Goal: Task Accomplishment & Management: Manage account settings

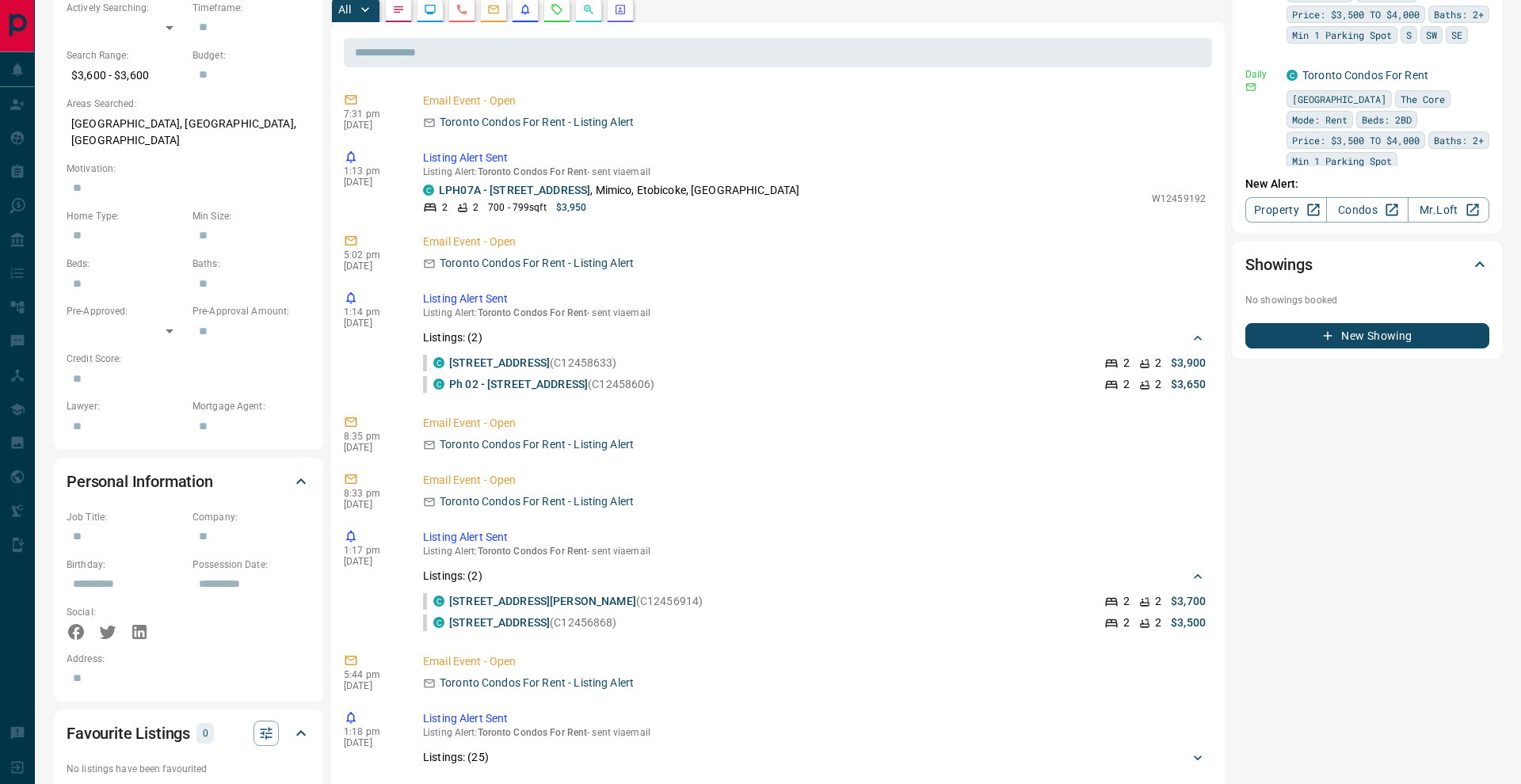
scroll to position [464, 0]
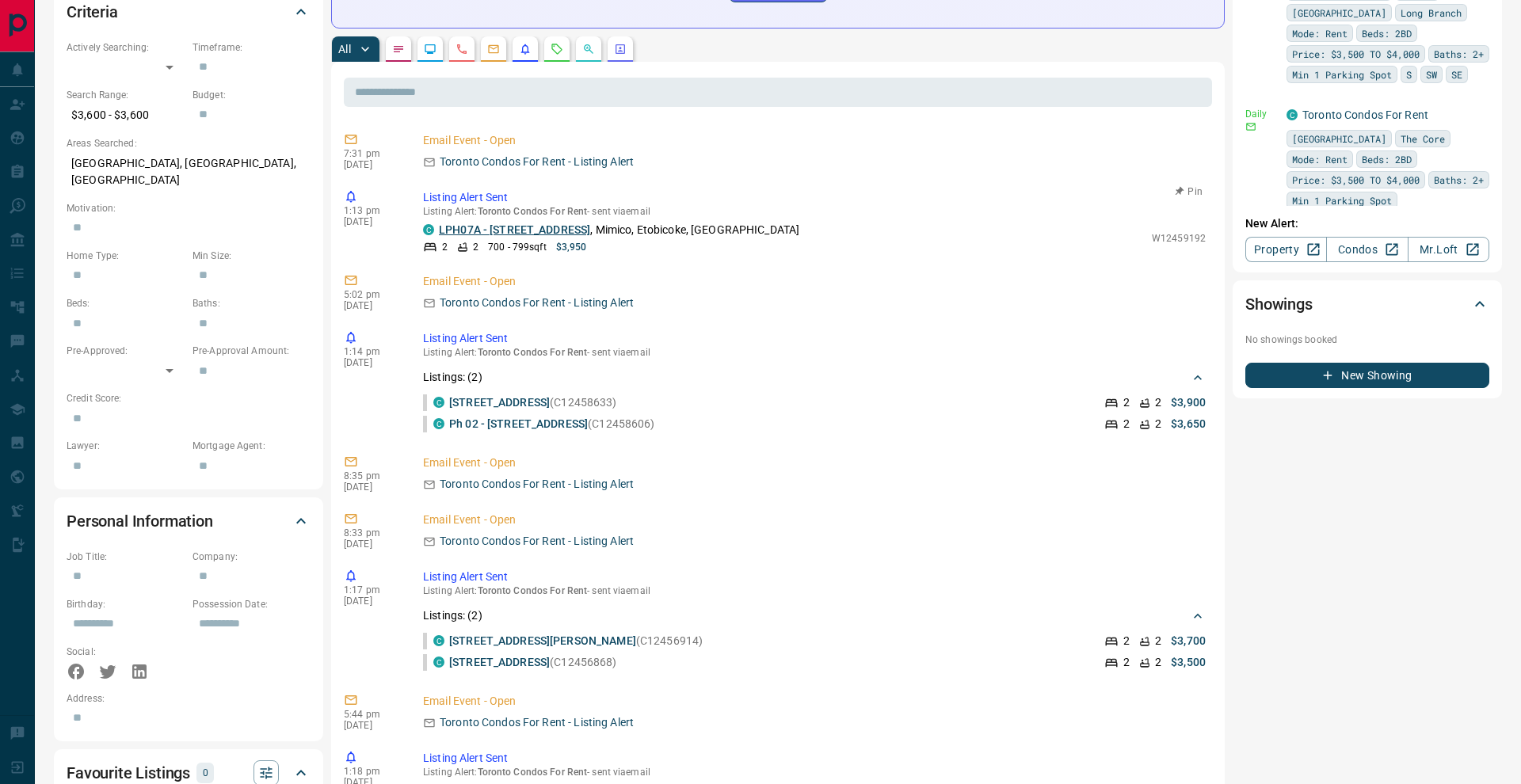
click at [565, 227] on link "LPH07A - [STREET_ADDRESS]" at bounding box center [514, 230] width 152 height 13
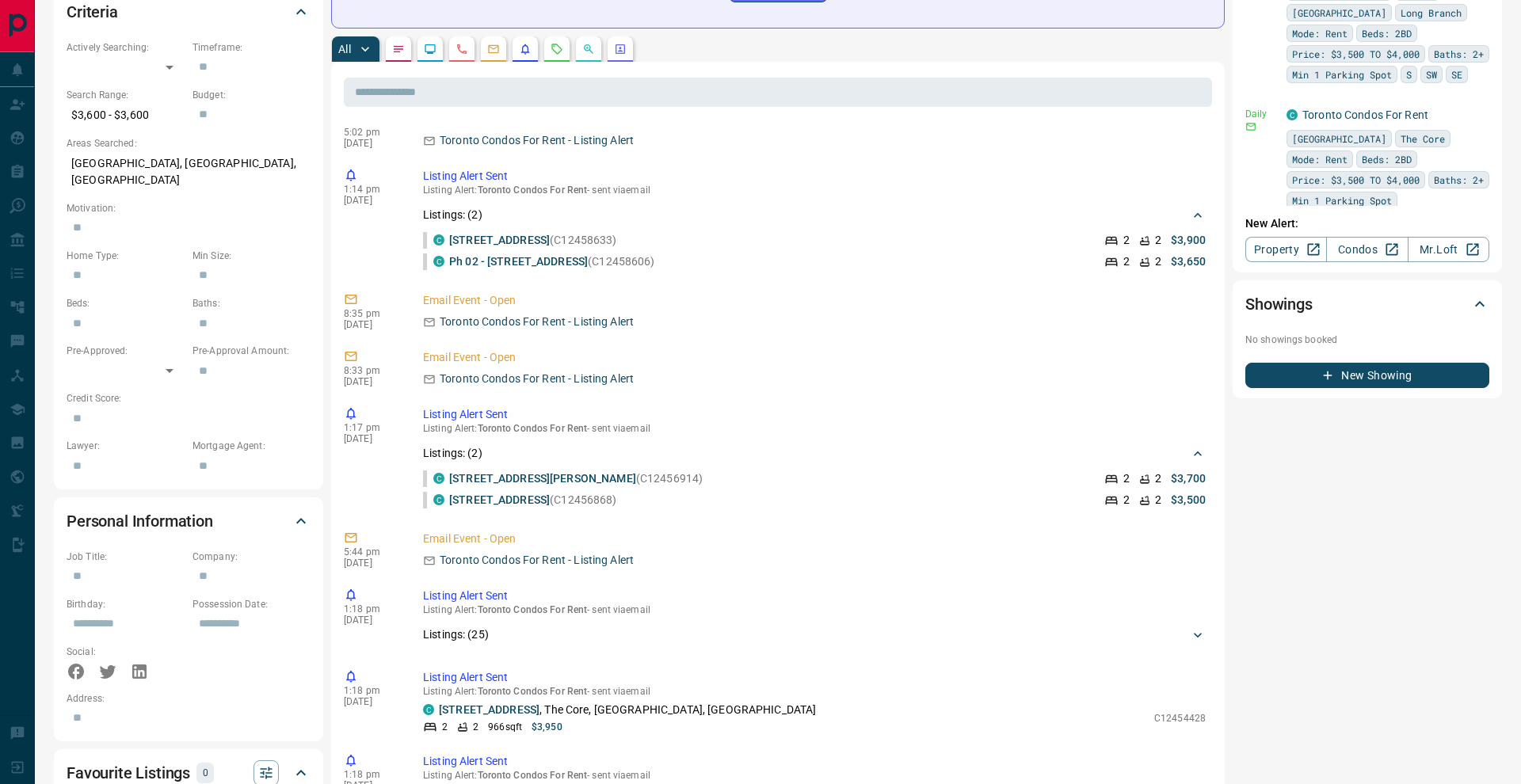
scroll to position [173, 0]
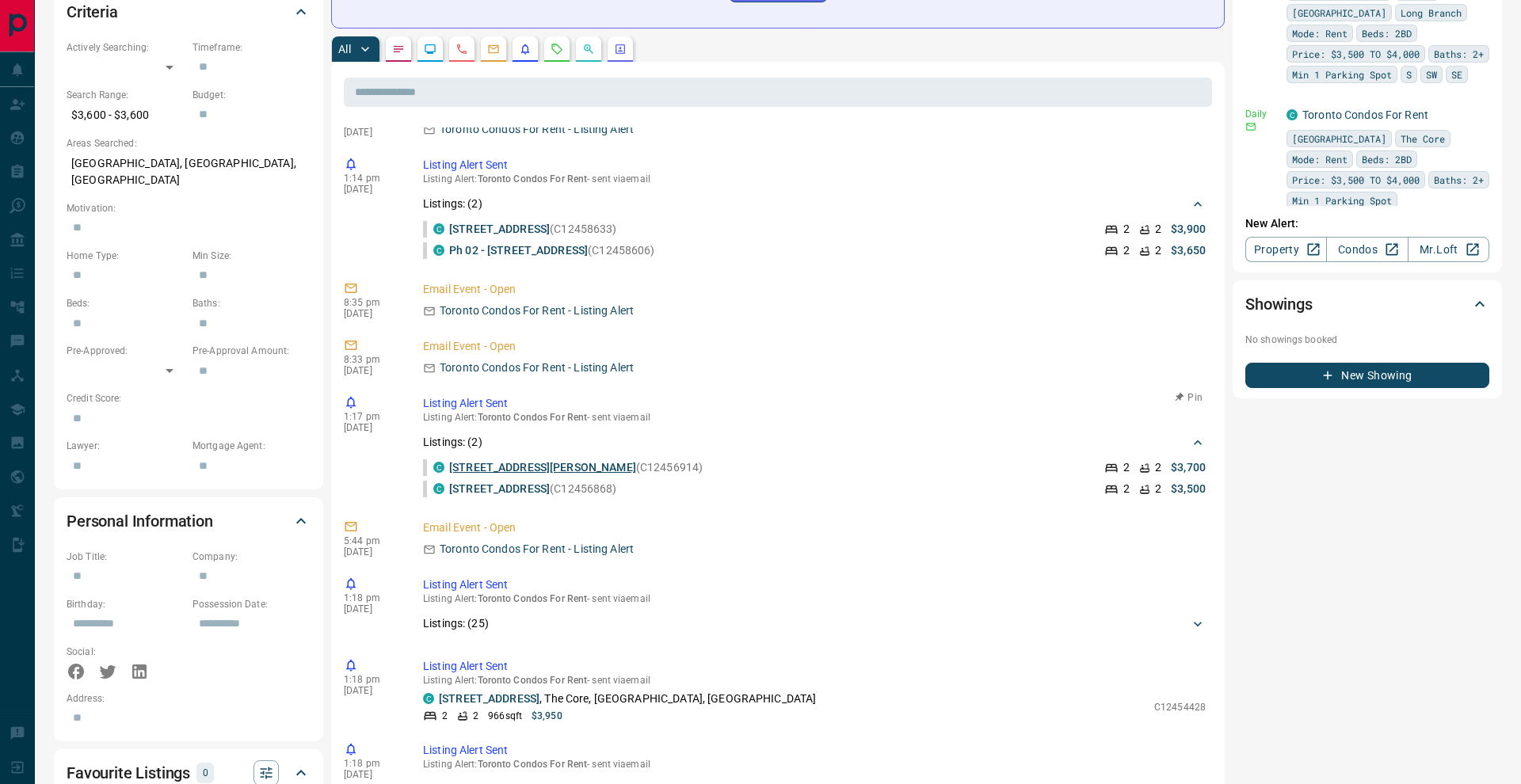
click at [553, 470] on link "[STREET_ADDRESS][PERSON_NAME]" at bounding box center [542, 468] width 187 height 13
click at [550, 492] on link "[STREET_ADDRESS]" at bounding box center [500, 489] width 100 height 13
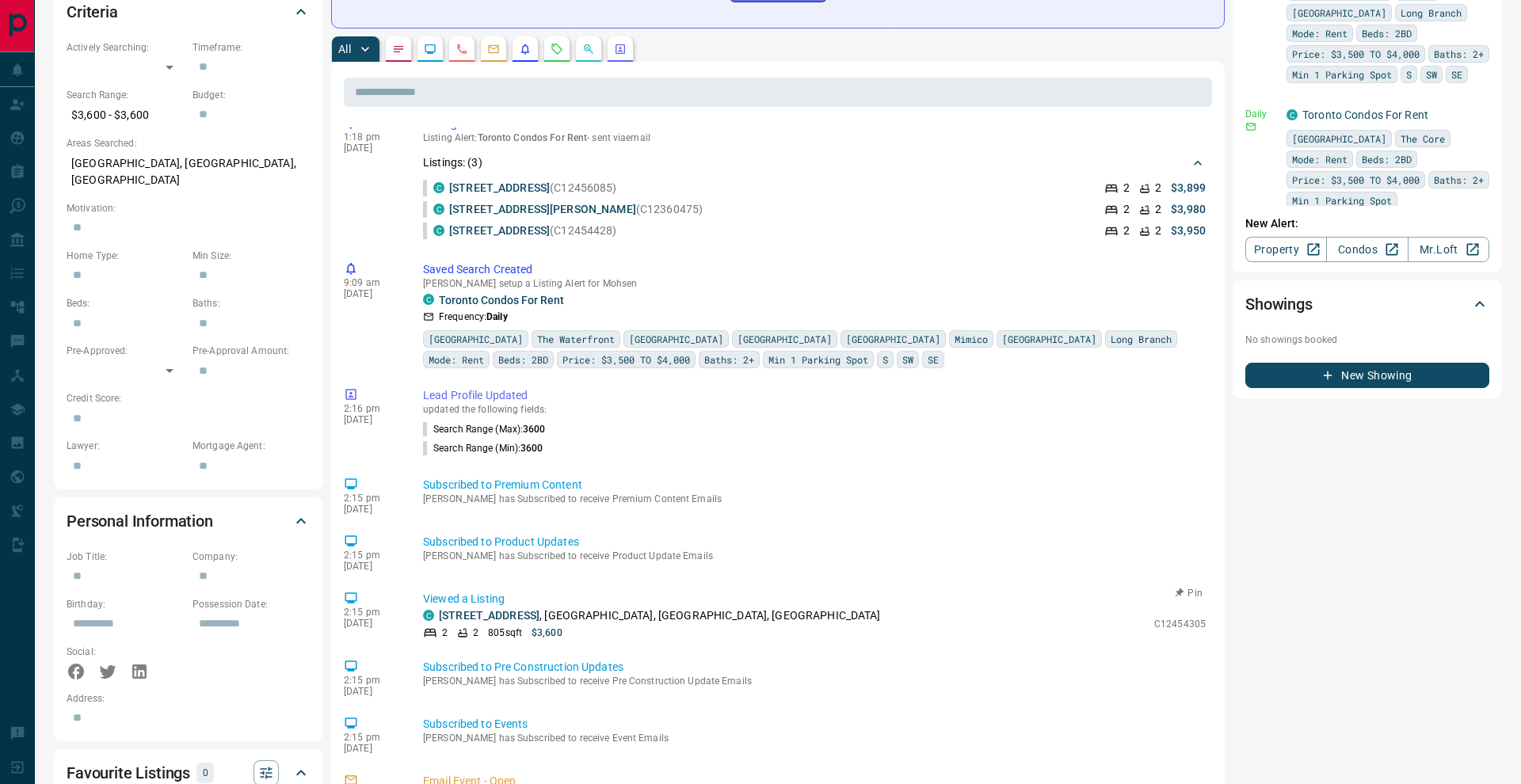
scroll to position [990, 0]
click at [534, 609] on link "[STREET_ADDRESS]" at bounding box center [489, 616] width 100 height 13
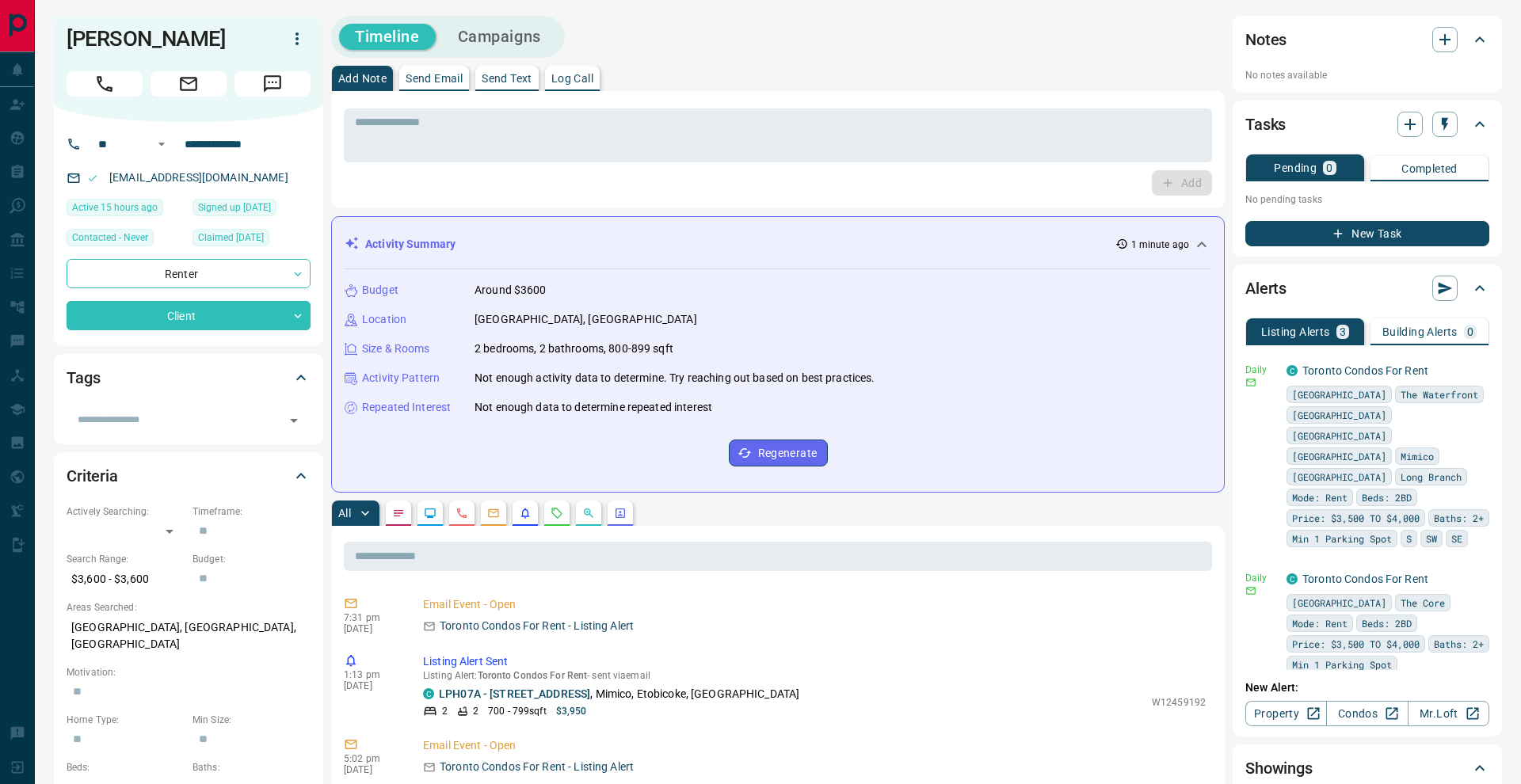
scroll to position [0, 0]
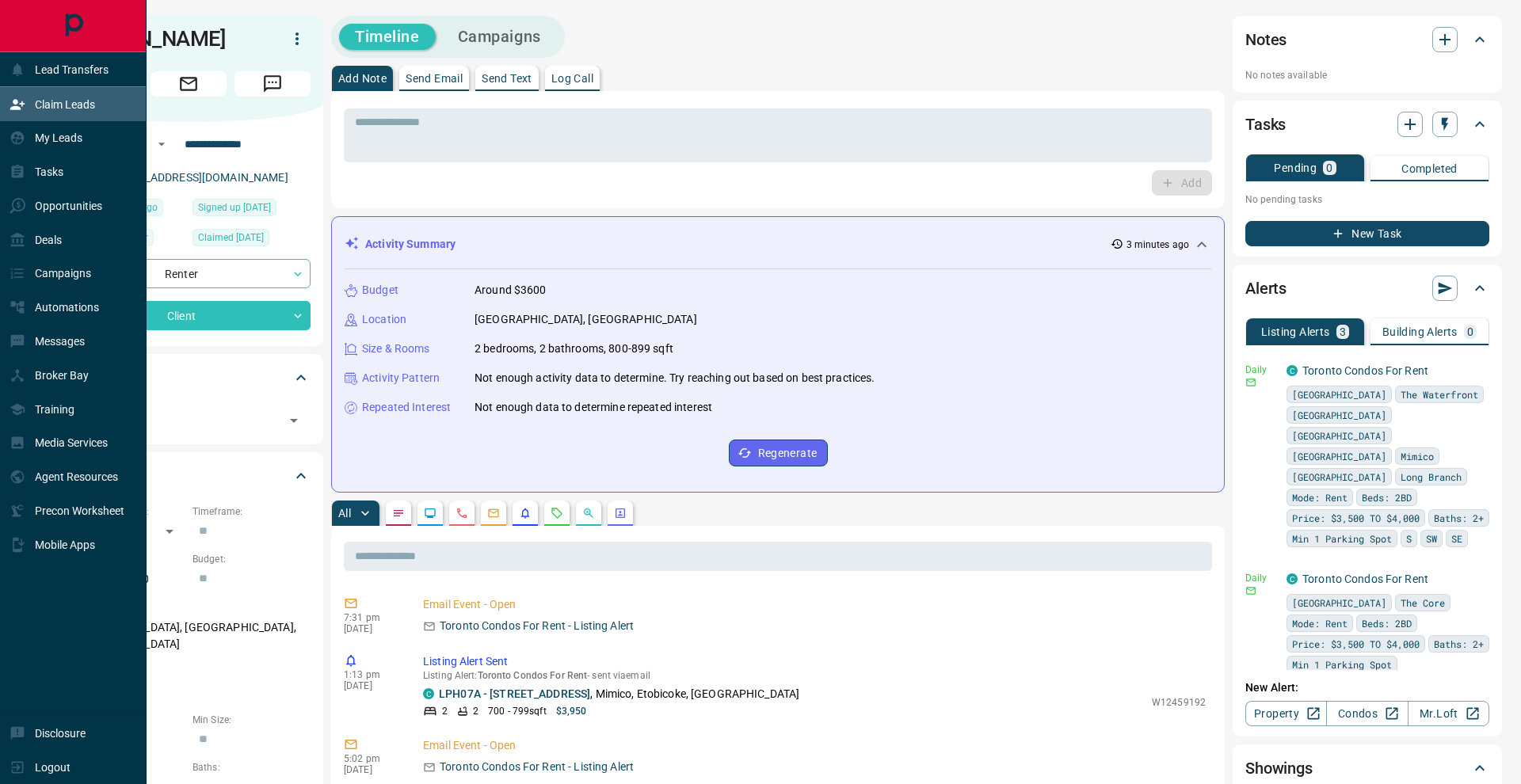
click at [33, 113] on div "Claim Leads" at bounding box center [52, 104] width 86 height 26
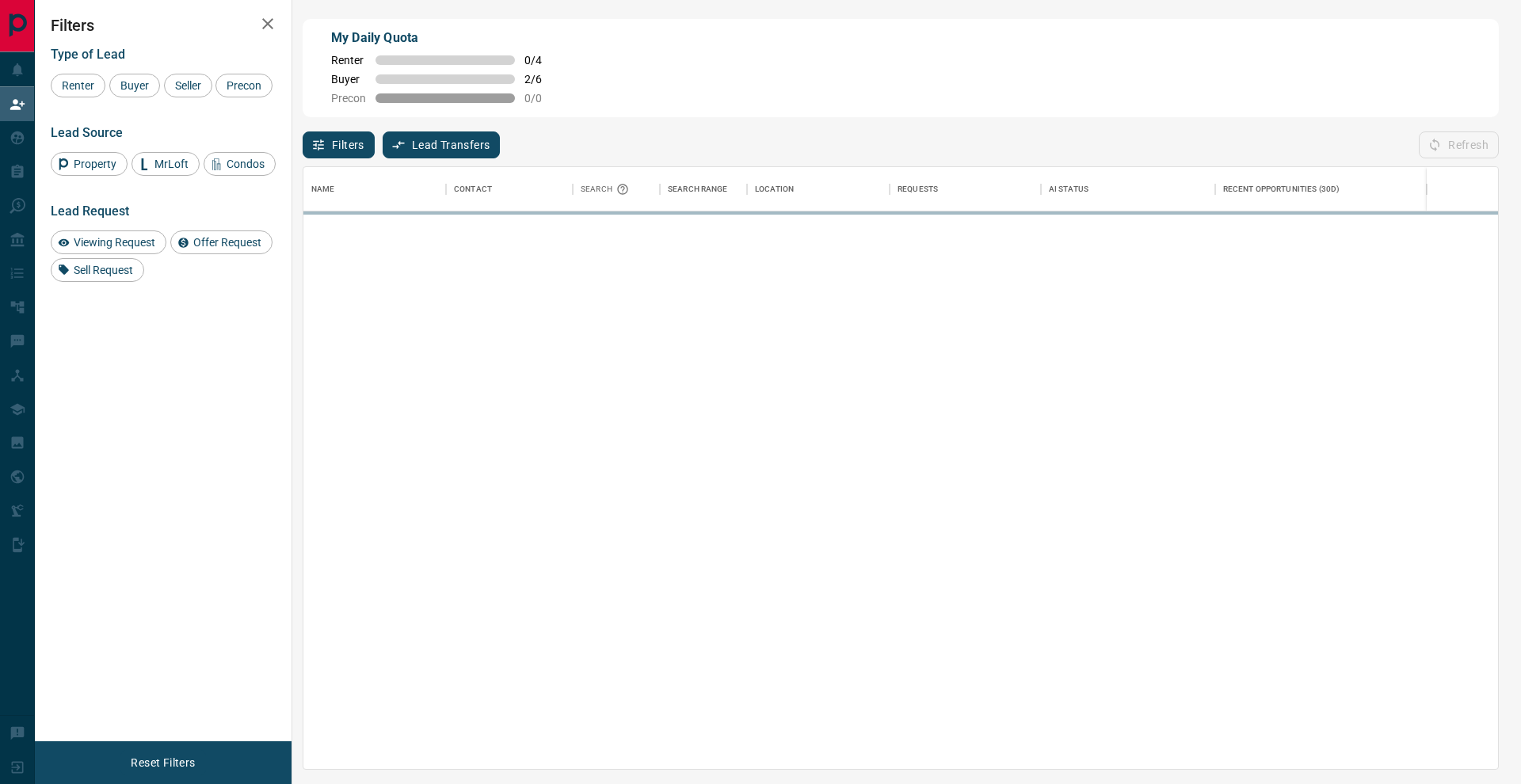
scroll to position [602, 1194]
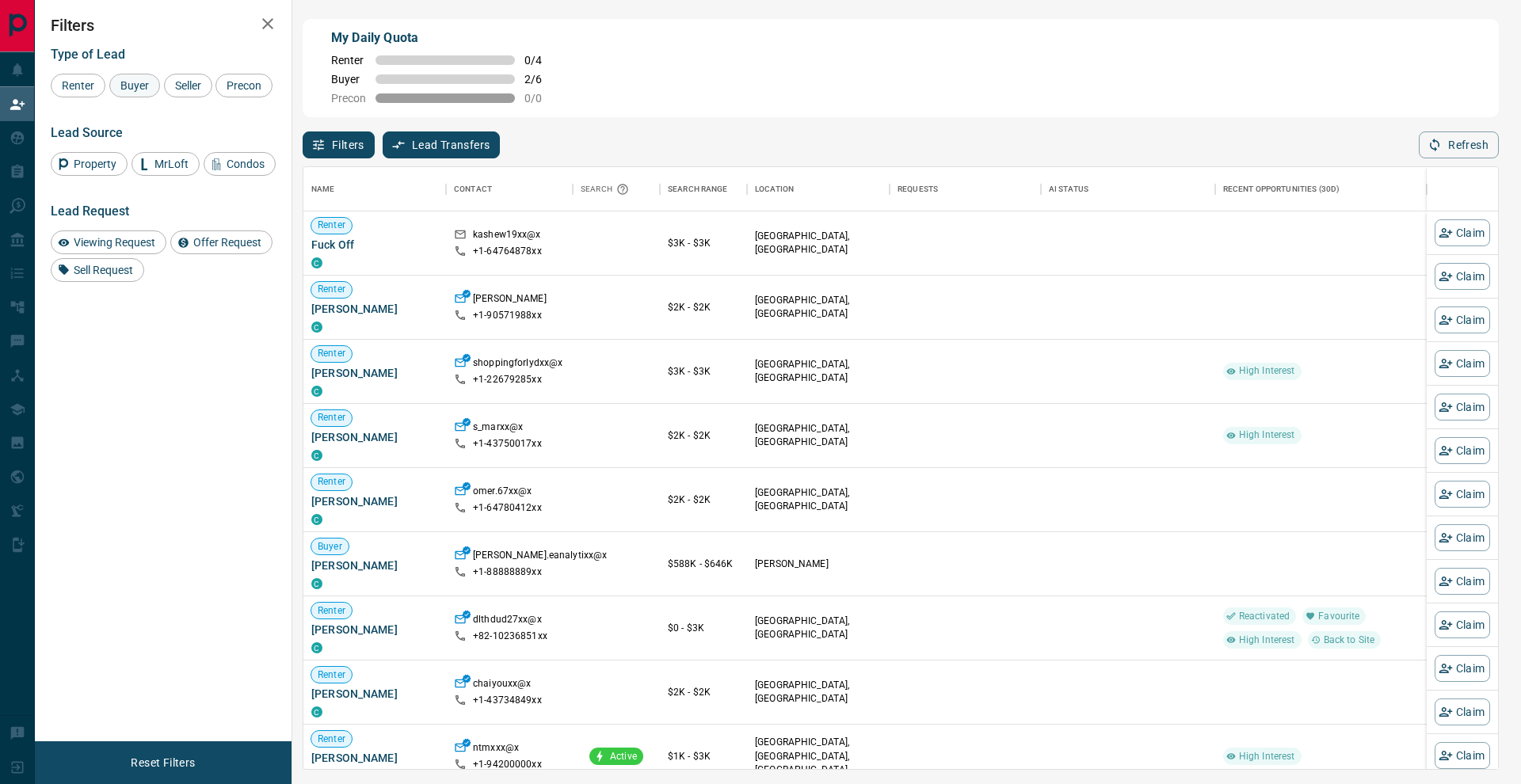
click at [153, 93] on div "Buyer" at bounding box center [135, 86] width 50 height 24
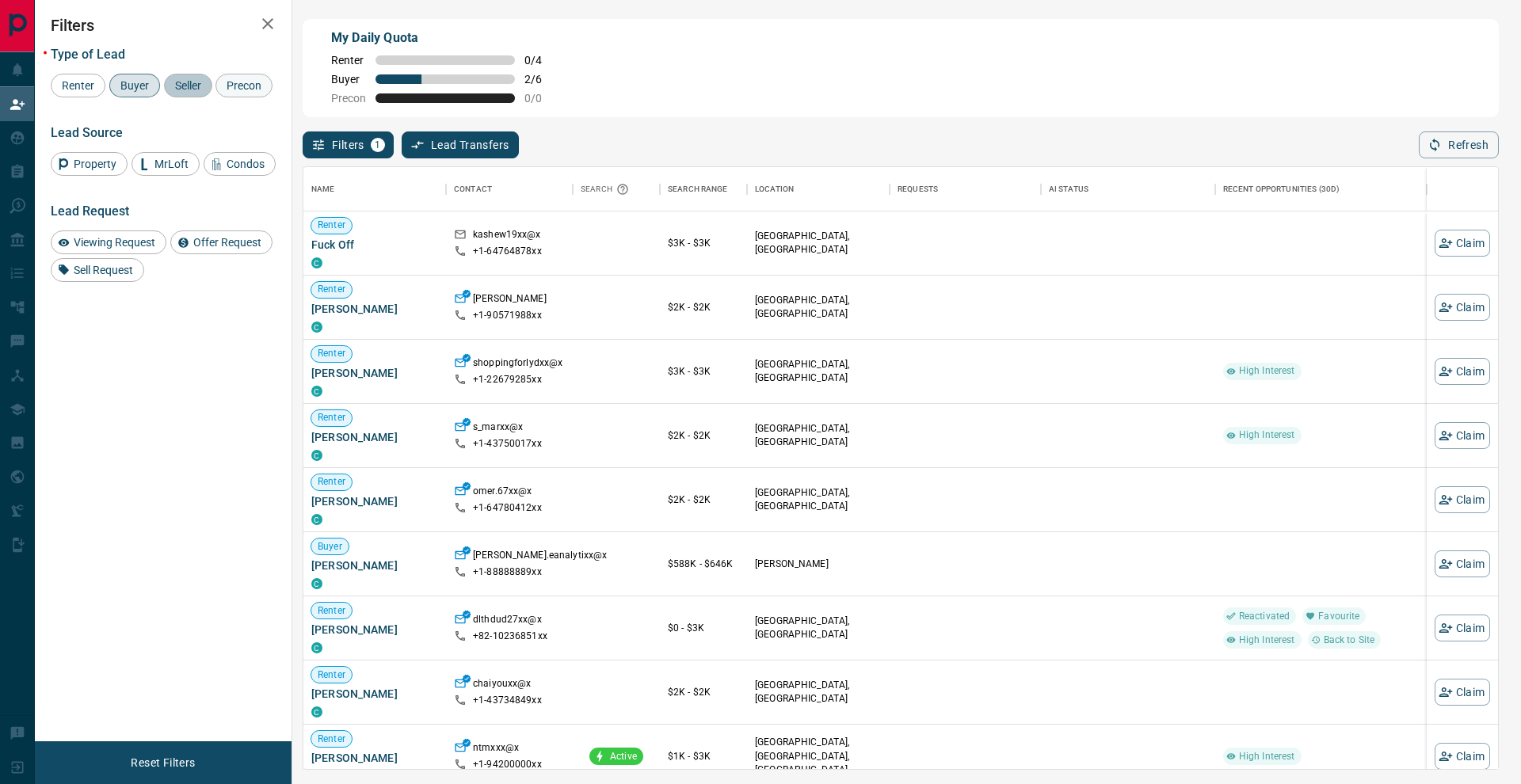
drag, startPoint x: 184, startPoint y: 90, endPoint x: 99, endPoint y: 115, distance: 88.6
click at [183, 91] on div "Seller" at bounding box center [188, 86] width 48 height 24
drag, startPoint x: 85, startPoint y: 116, endPoint x: 181, endPoint y: 68, distance: 107.3
click at [221, 92] on span "Precon" at bounding box center [244, 86] width 46 height 13
click at [264, 27] on icon "button" at bounding box center [268, 24] width 11 height 11
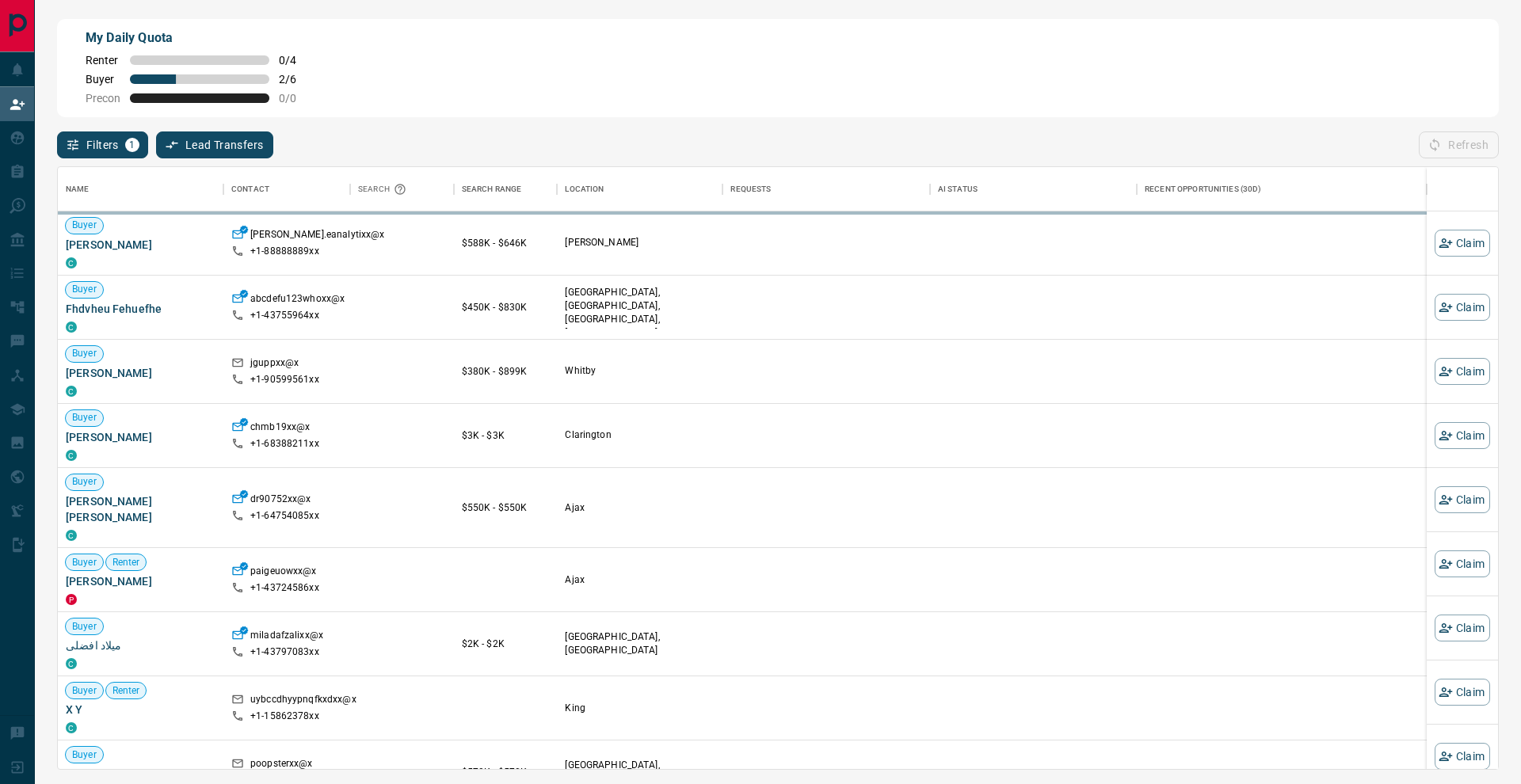
scroll to position [602, 1440]
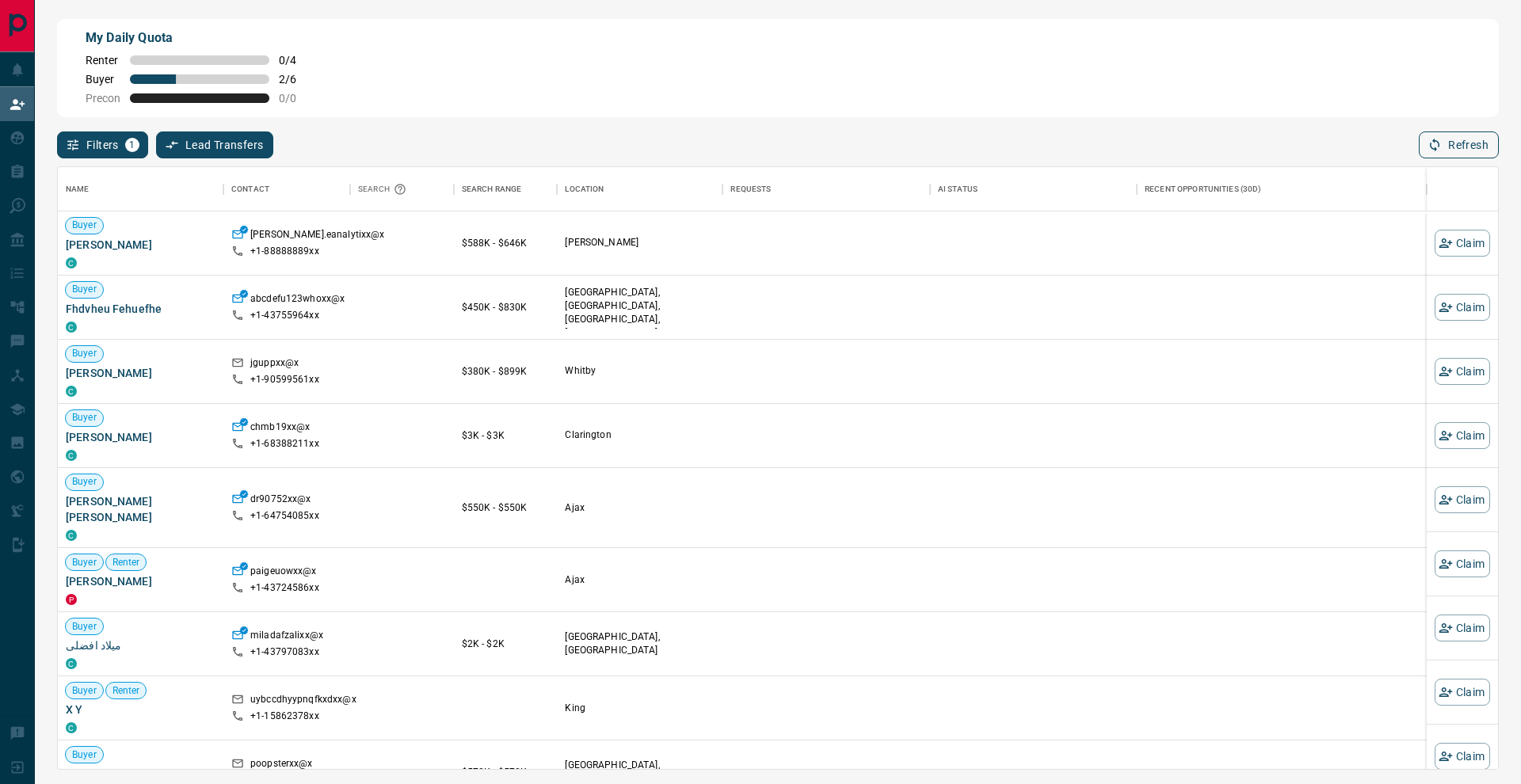
click at [1455, 149] on button "Refresh" at bounding box center [1459, 144] width 80 height 27
click at [1479, 150] on button "Refresh" at bounding box center [1459, 144] width 80 height 27
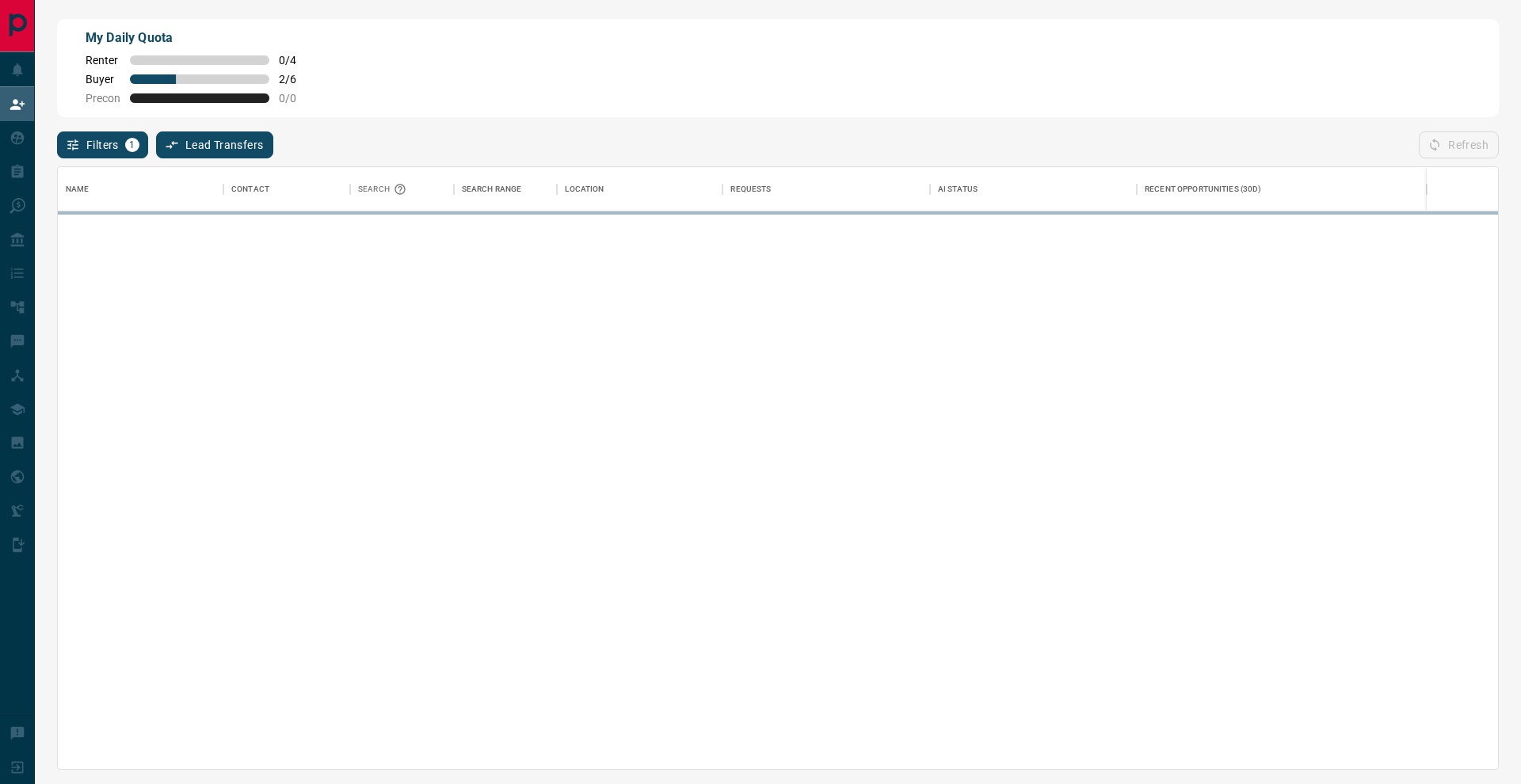
scroll to position [1, 1]
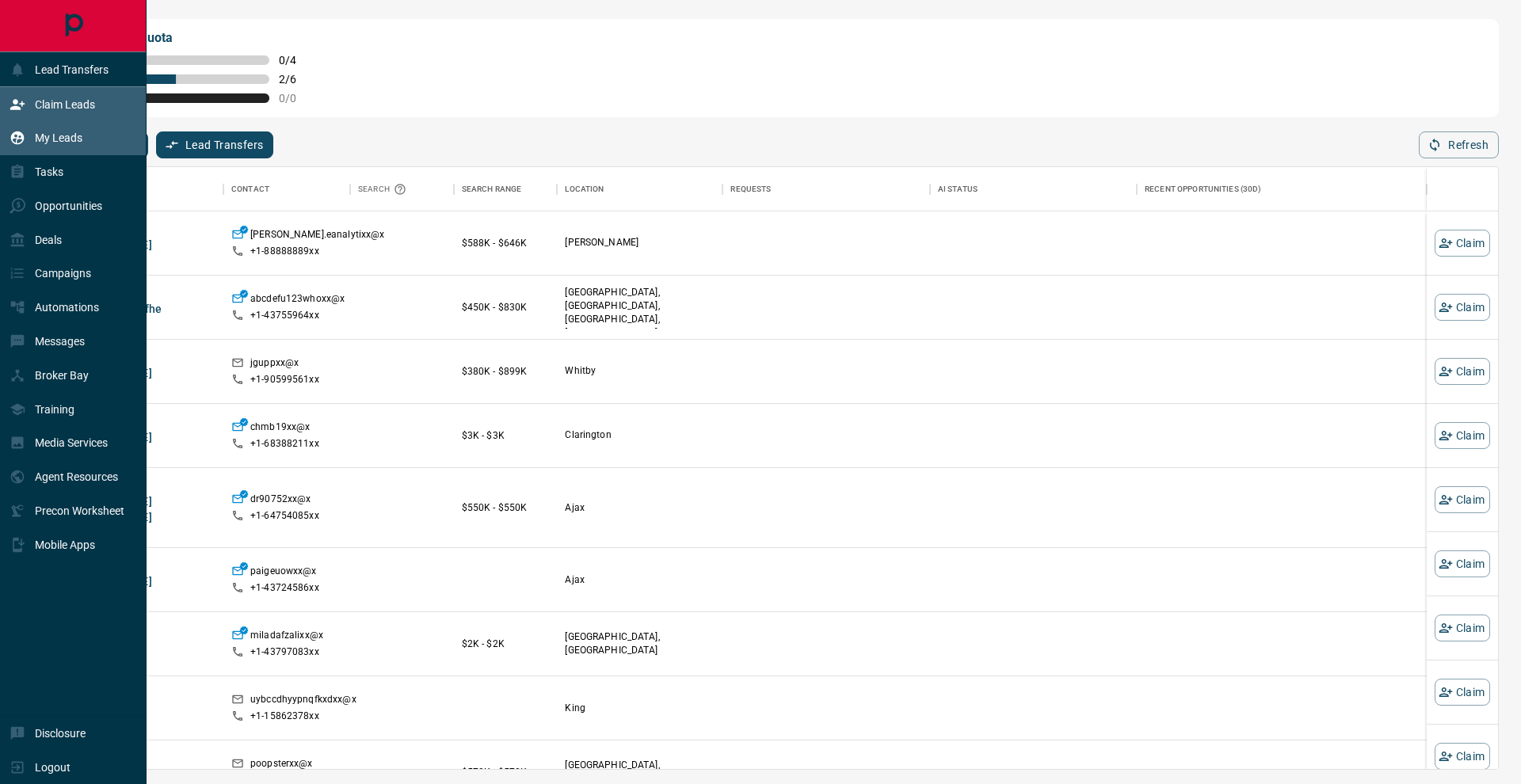
click at [33, 149] on div "My Leads" at bounding box center [46, 139] width 73 height 26
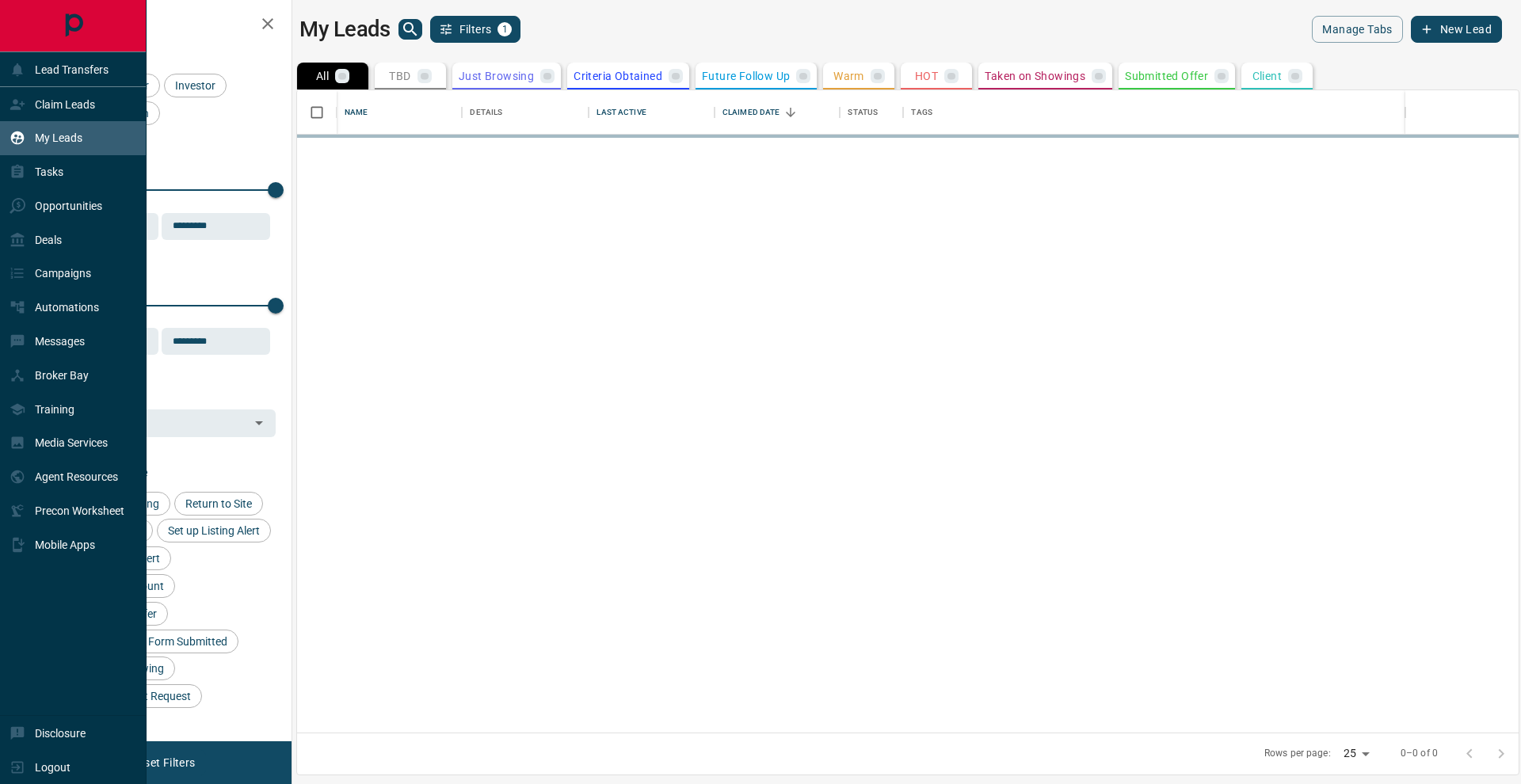
scroll to position [1, 1]
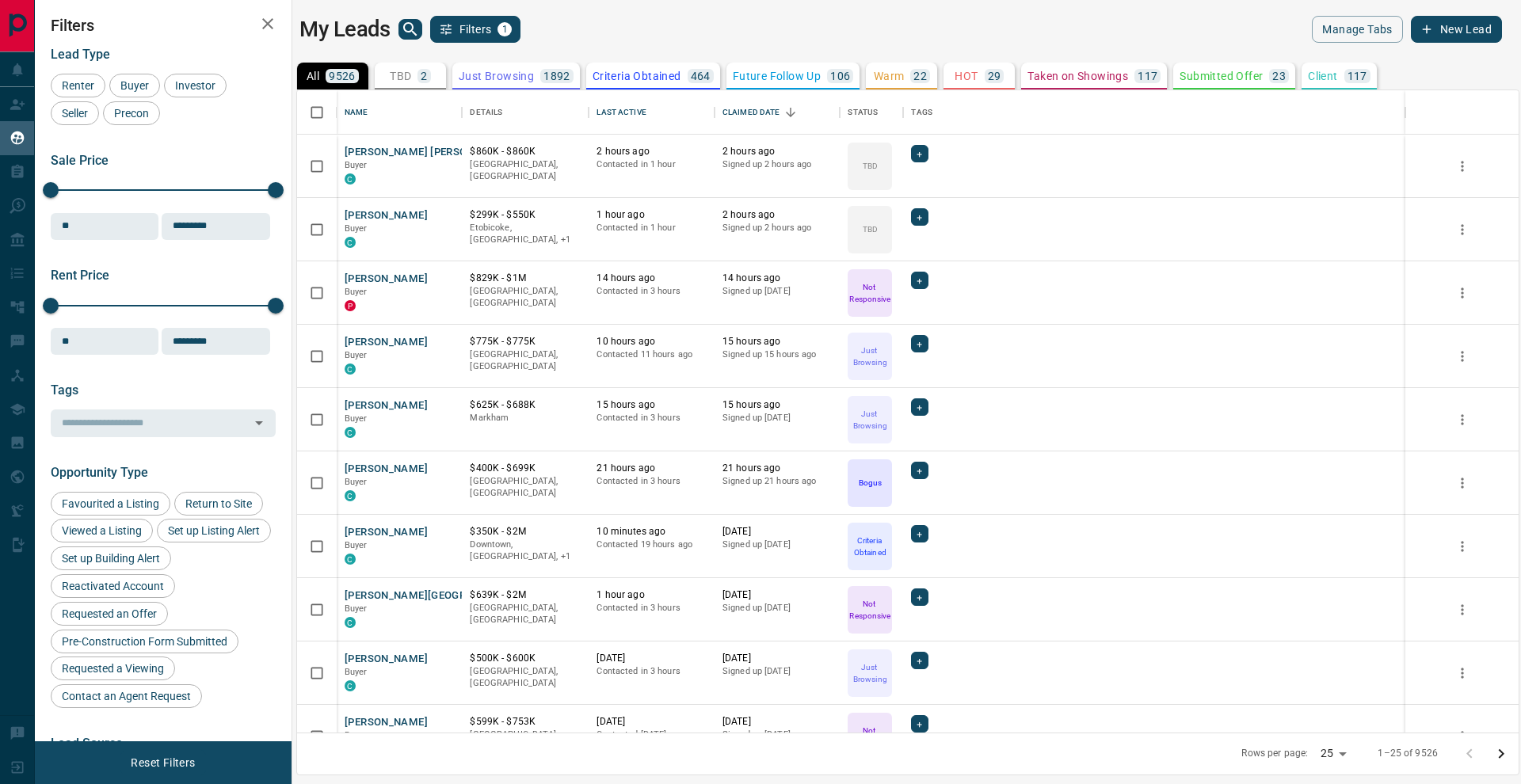
click at [407, 74] on p "TBD" at bounding box center [400, 76] width 21 height 11
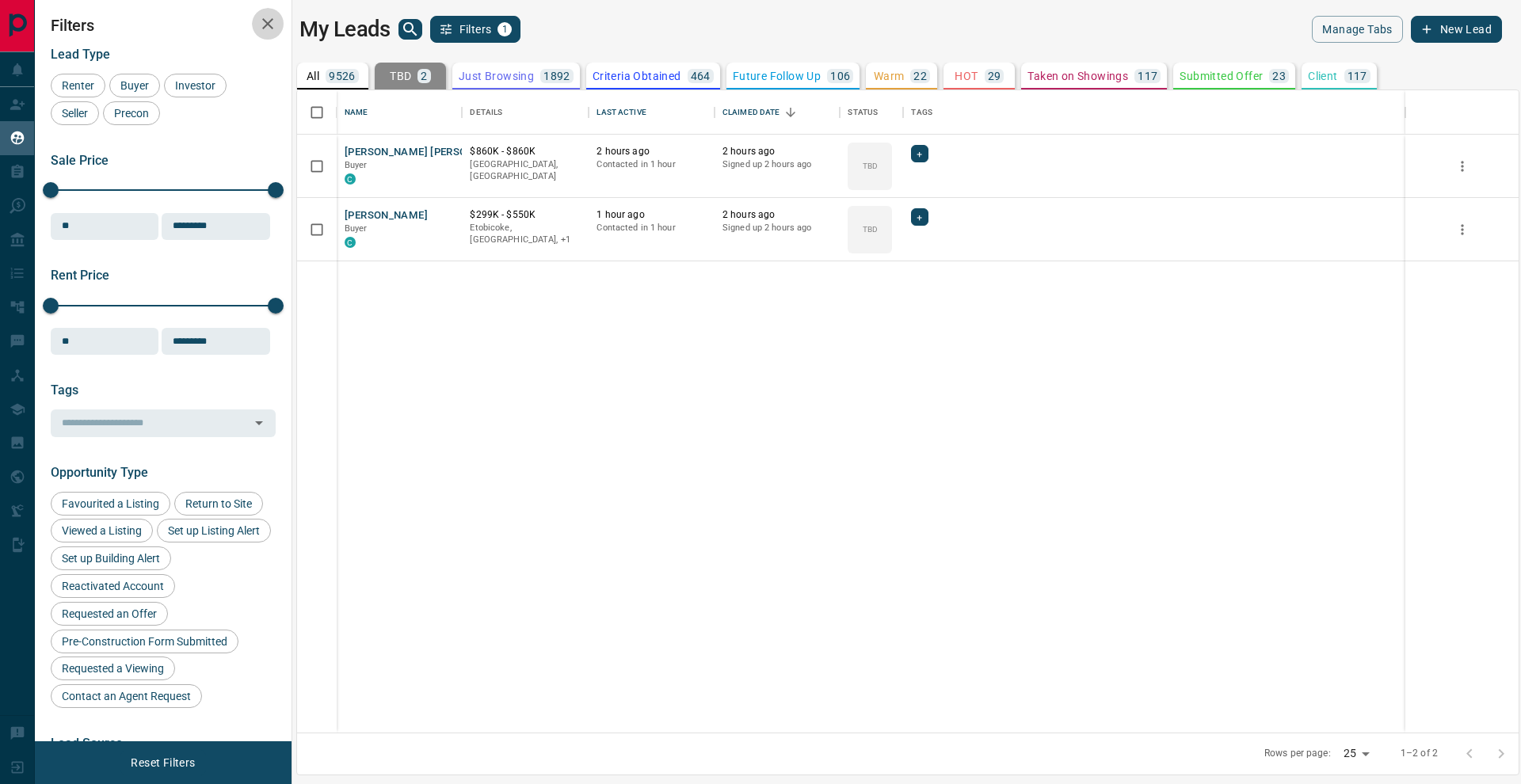
click at [262, 31] on icon "button" at bounding box center [268, 23] width 19 height 19
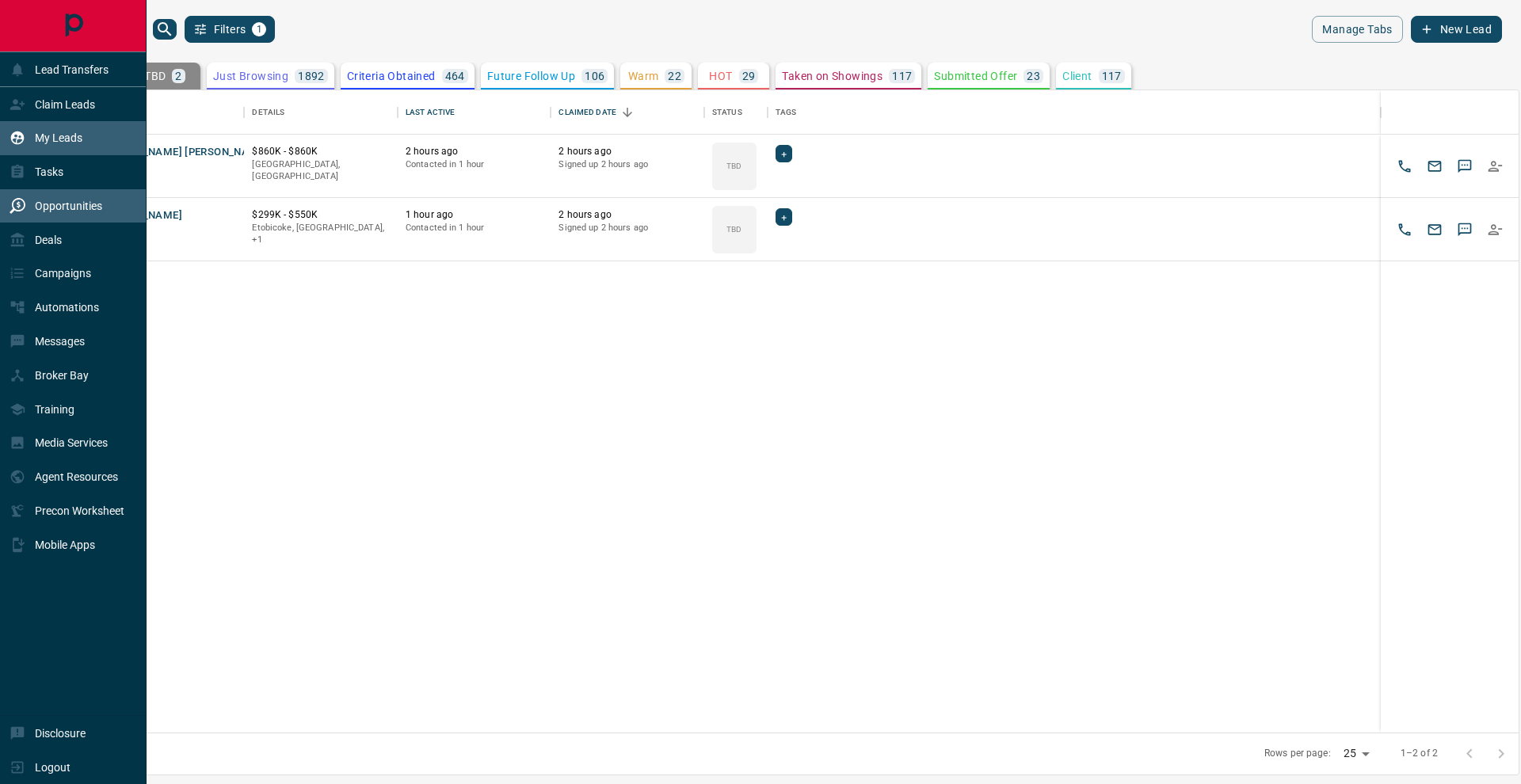
click at [40, 221] on div "Opportunities" at bounding box center [73, 206] width 147 height 34
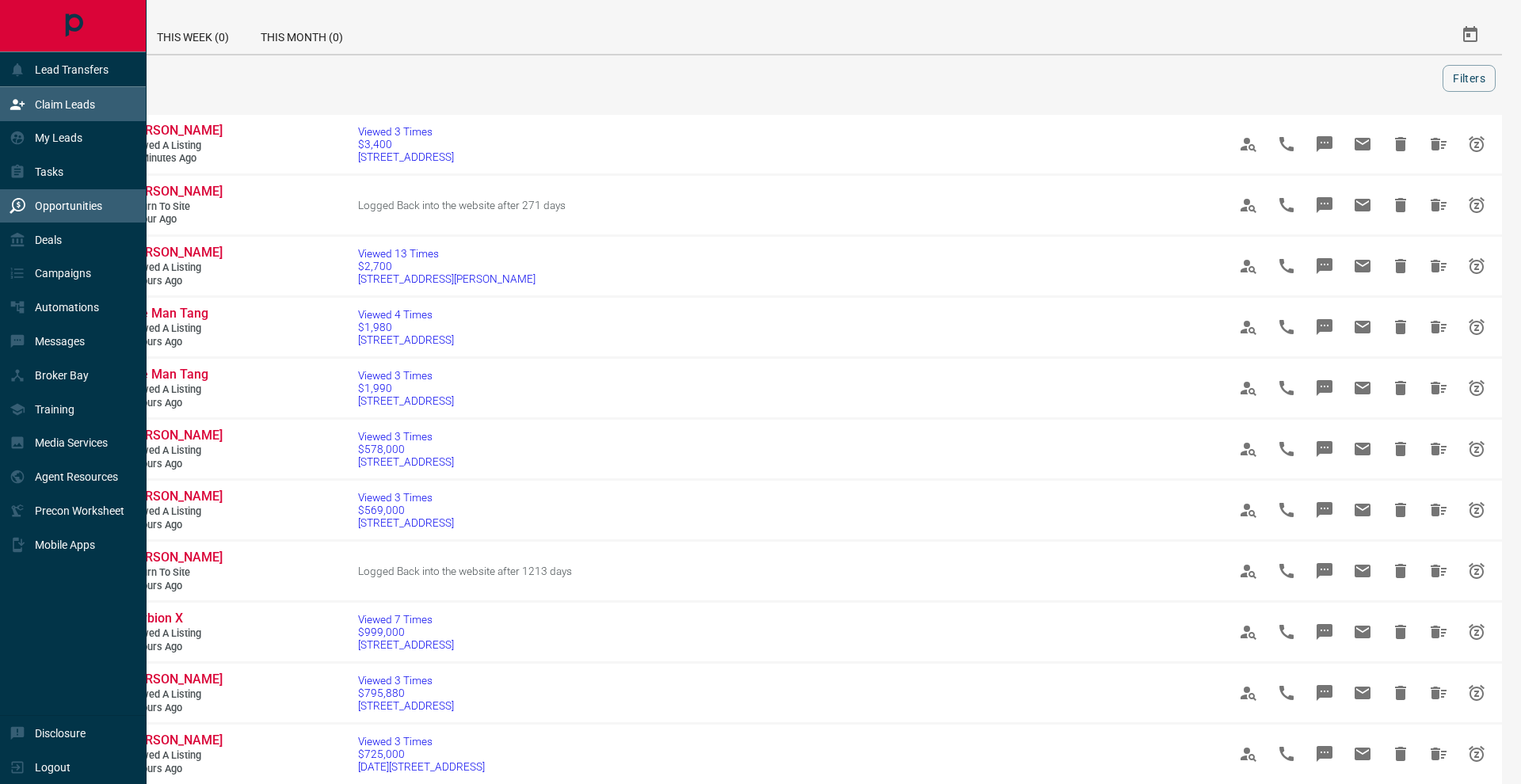
click at [24, 94] on div "Claim Leads" at bounding box center [52, 104] width 86 height 26
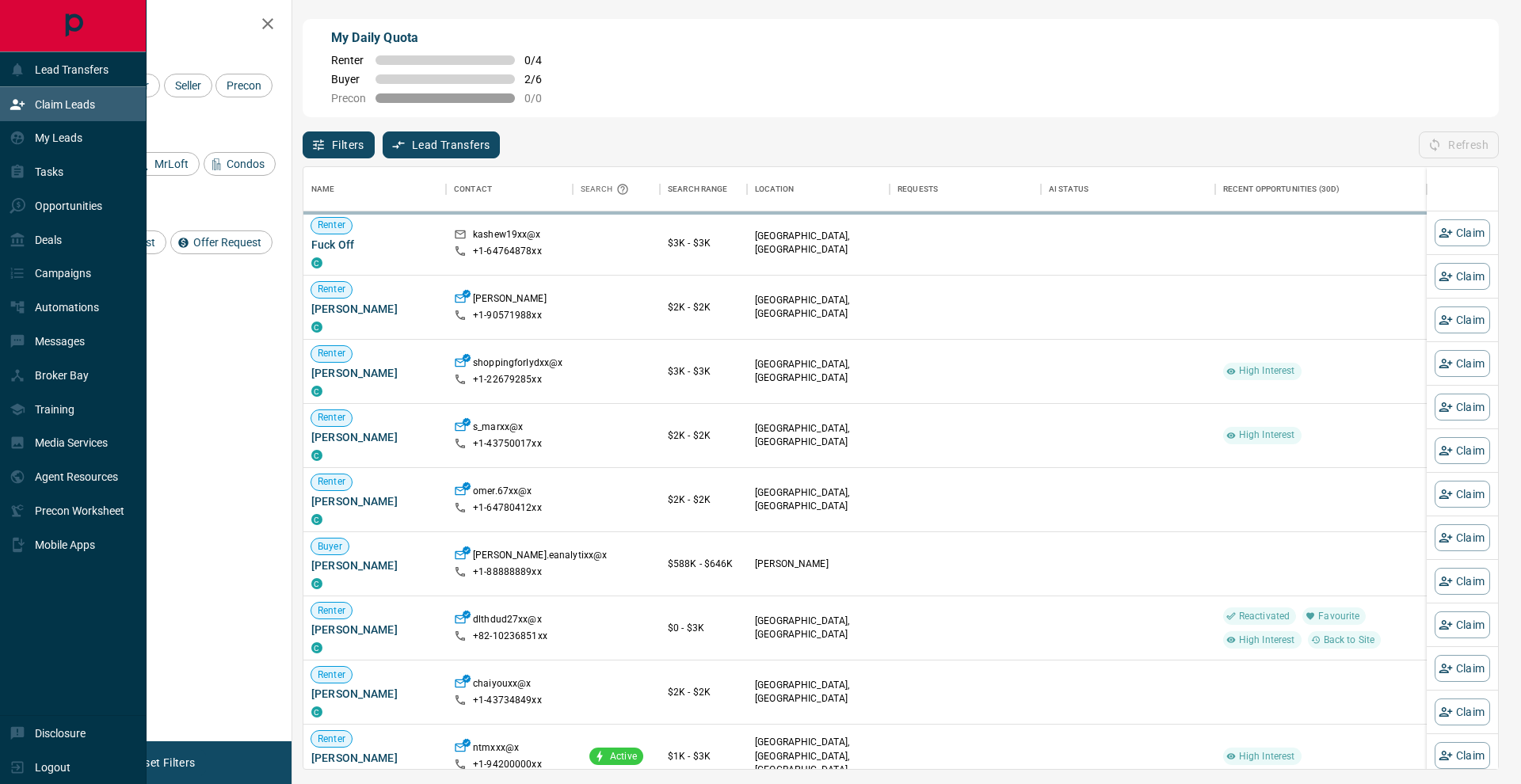
scroll to position [1, 1]
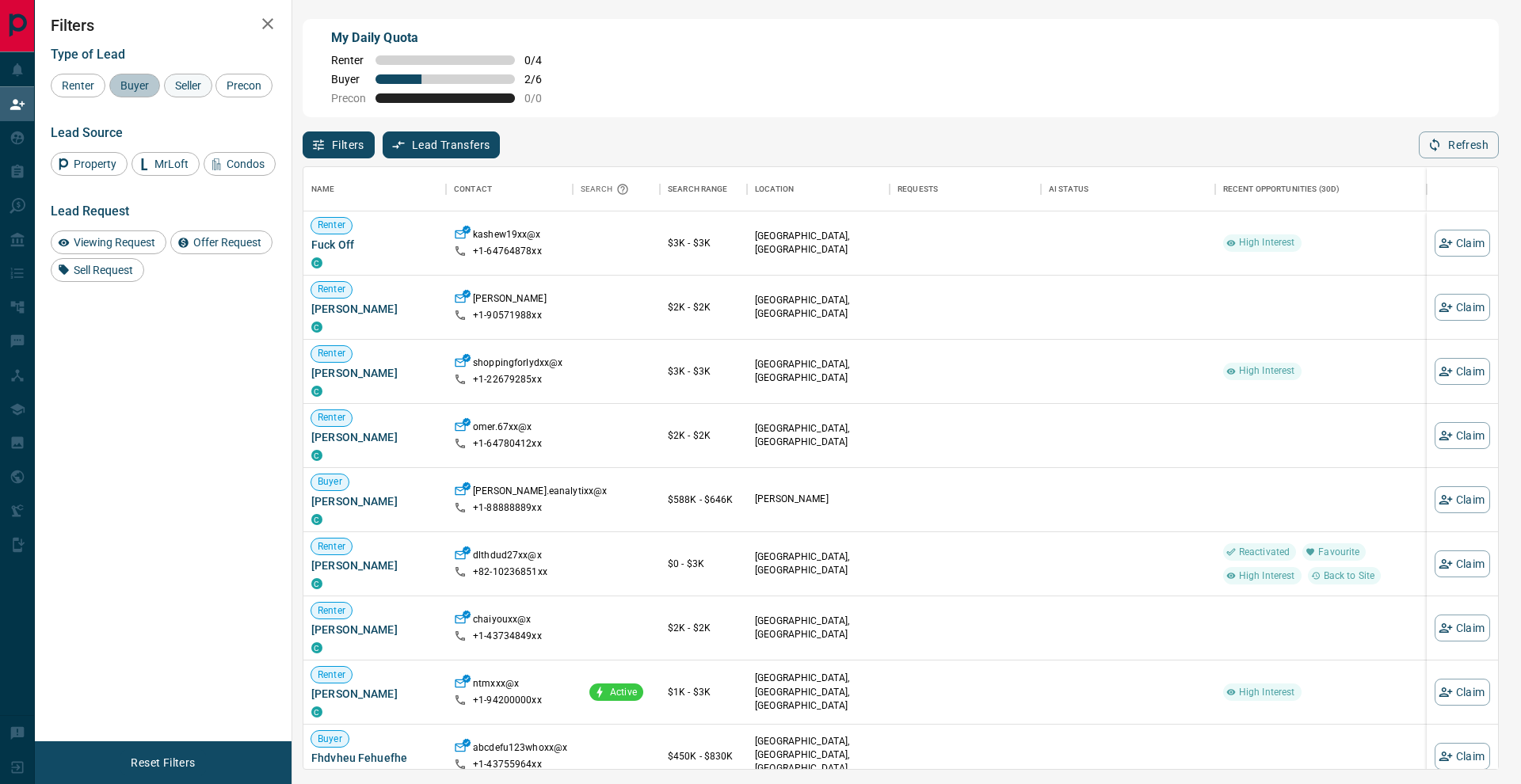
drag, startPoint x: 146, startPoint y: 79, endPoint x: 207, endPoint y: 82, distance: 61.1
click at [153, 79] on div "Buyer" at bounding box center [135, 86] width 50 height 24
drag, startPoint x: 207, startPoint y: 82, endPoint x: 130, endPoint y: 93, distance: 77.8
click at [195, 83] on span "Seller" at bounding box center [188, 86] width 37 height 13
drag, startPoint x: 90, startPoint y: 104, endPoint x: 101, endPoint y: 102, distance: 11.2
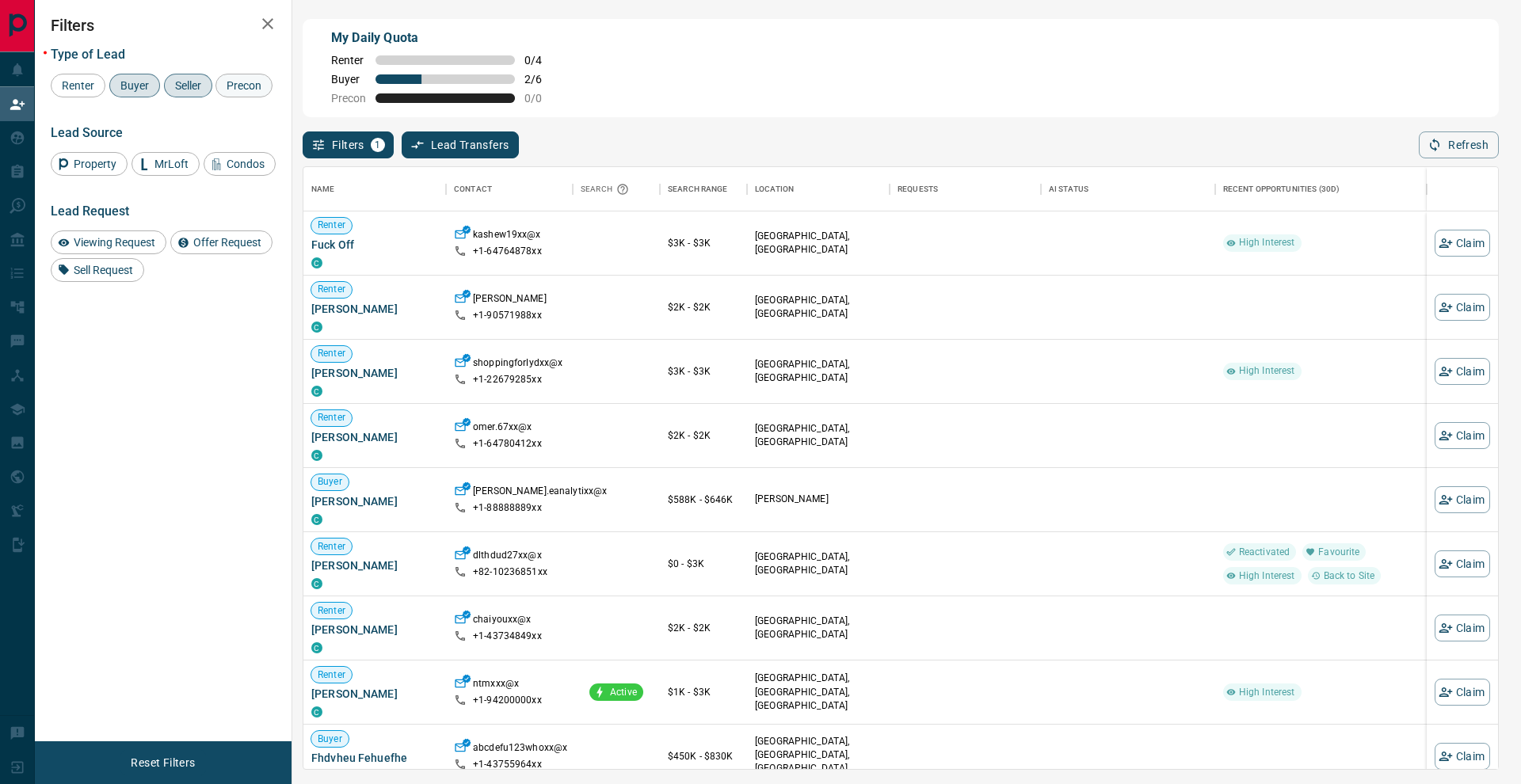
click at [216, 98] on div "Precon" at bounding box center [244, 86] width 57 height 24
drag, startPoint x: 292, startPoint y: 30, endPoint x: 251, endPoint y: 22, distance: 41.8
click at [280, 27] on div "My Daily Quota Renter 0 / 4 Buyer 2 / 6 Precon 0 / 0 Filters 1 Lead Transfers 0…" at bounding box center [777, 329] width 1486 height 658
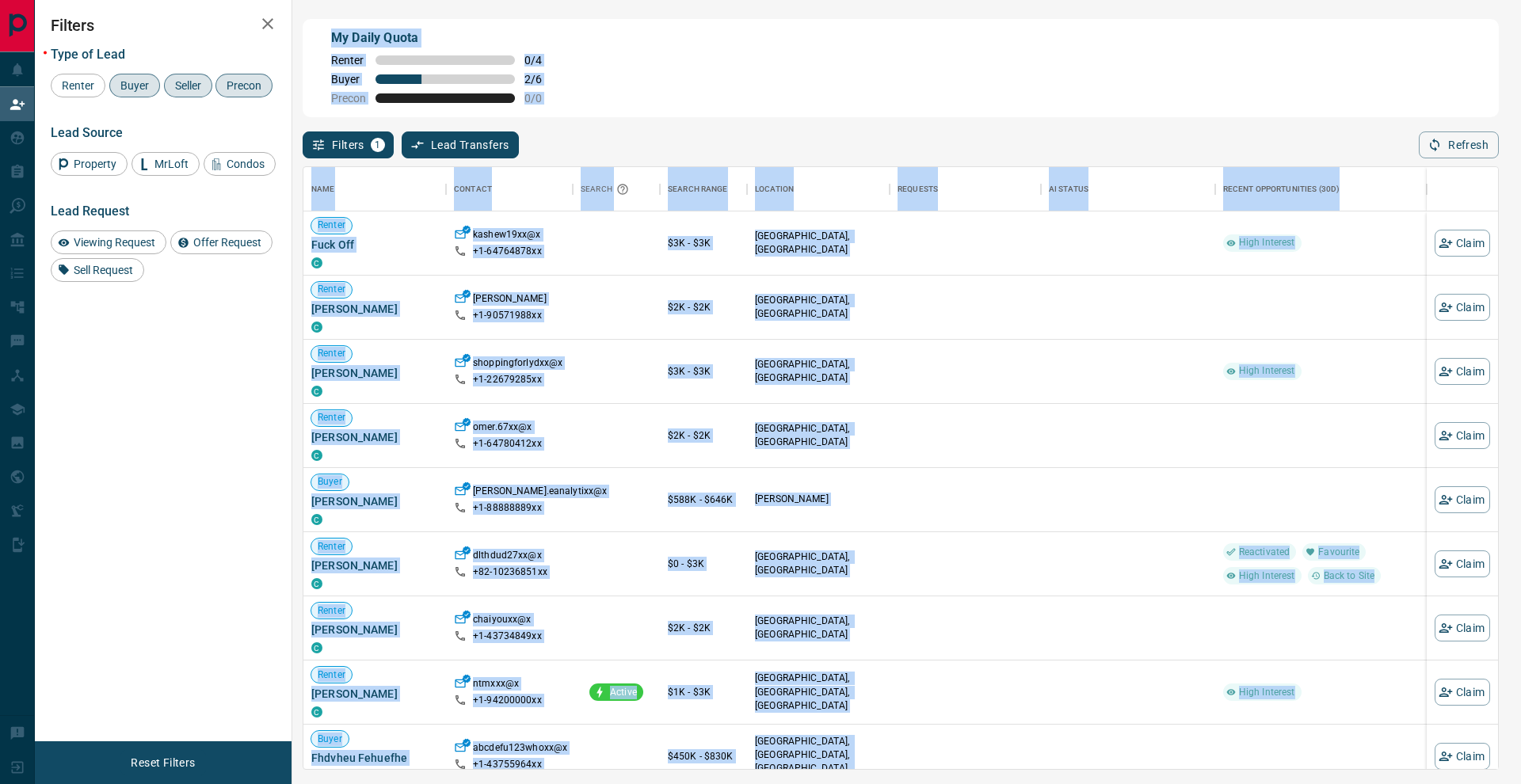
click at [279, 22] on button "button" at bounding box center [268, 24] width 32 height 32
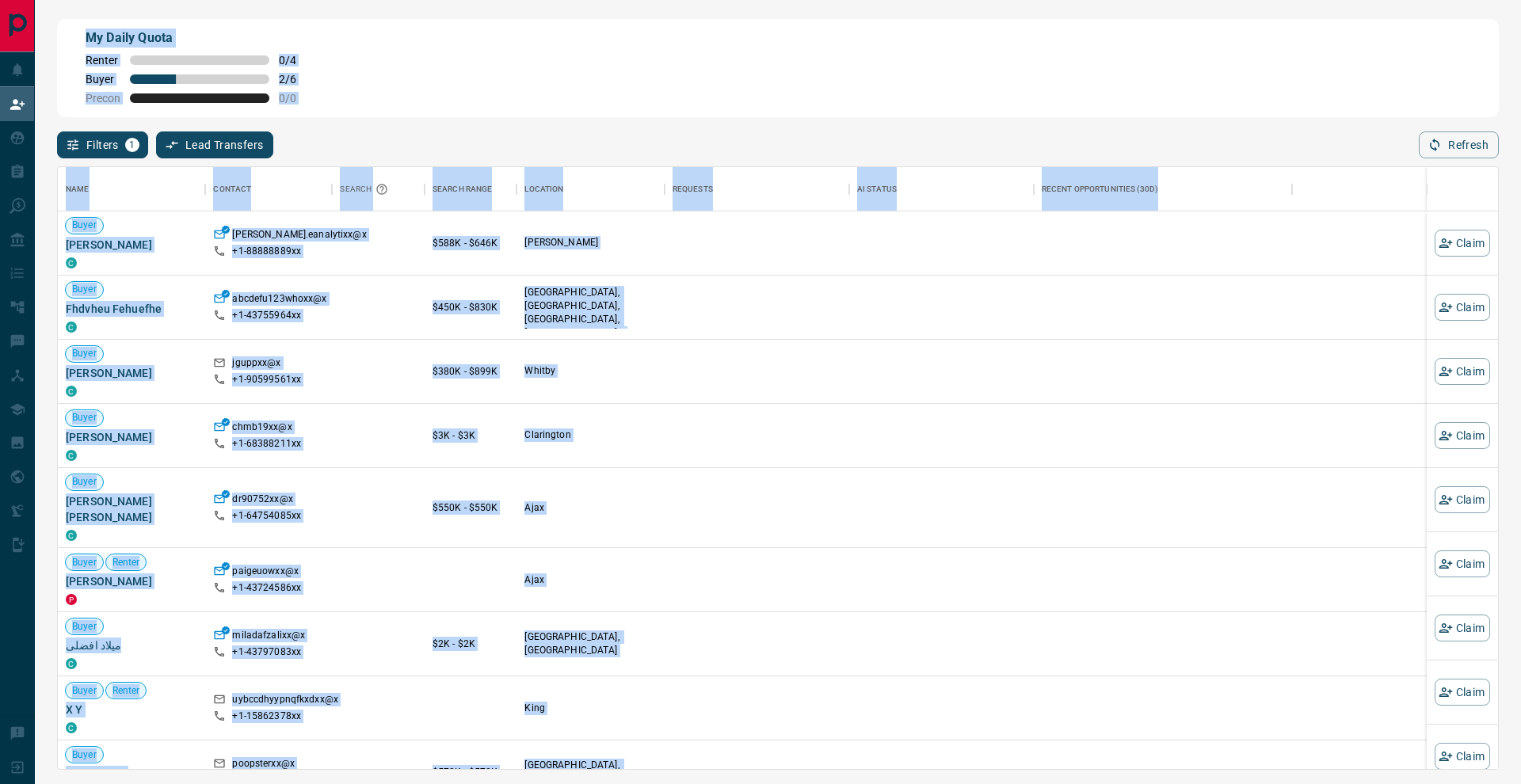
scroll to position [602, 1440]
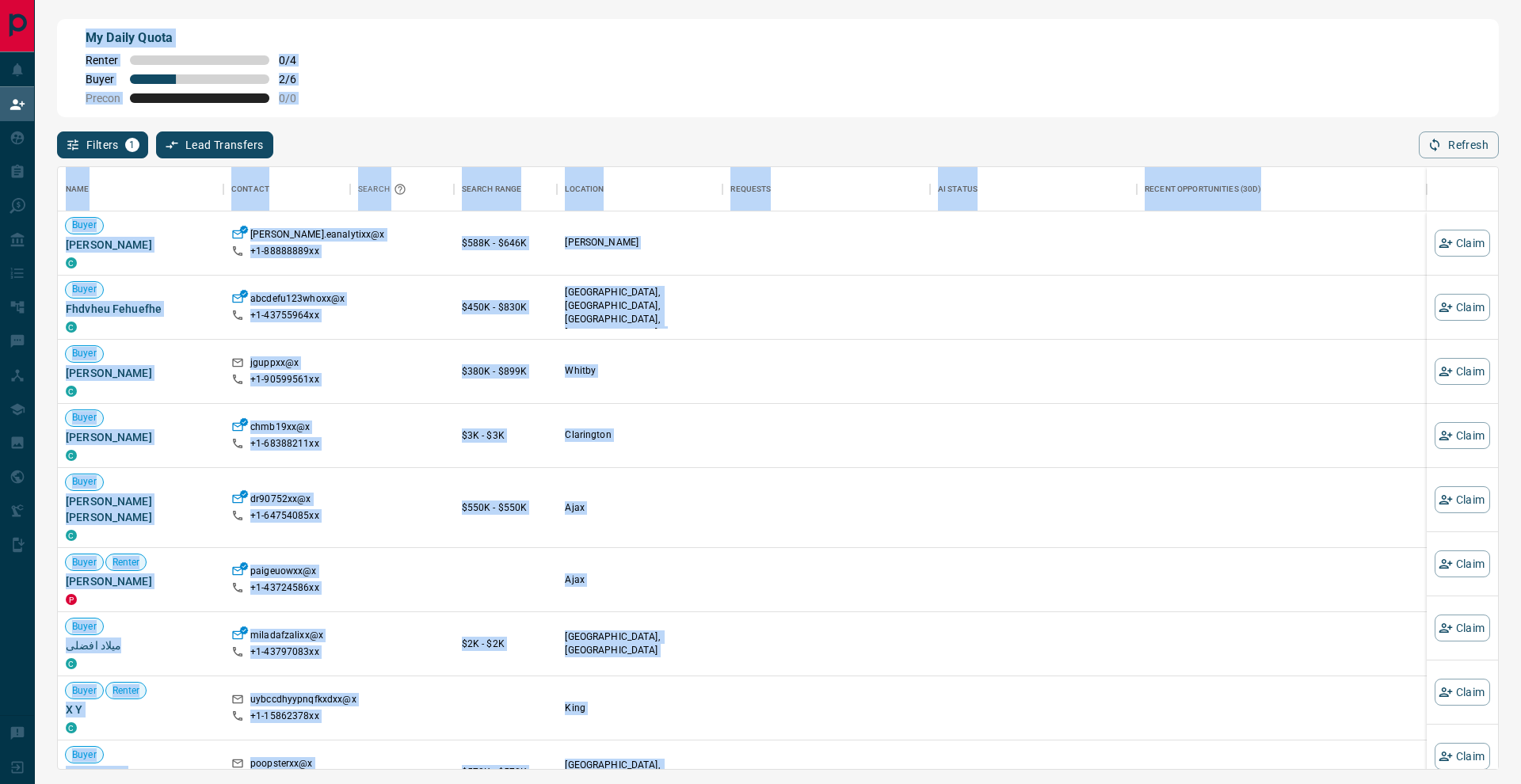
click at [460, 34] on div "My Daily Quota Renter 0 / 4 Buyer 2 / 6 Precon 0 / 0" at bounding box center [778, 68] width 1442 height 99
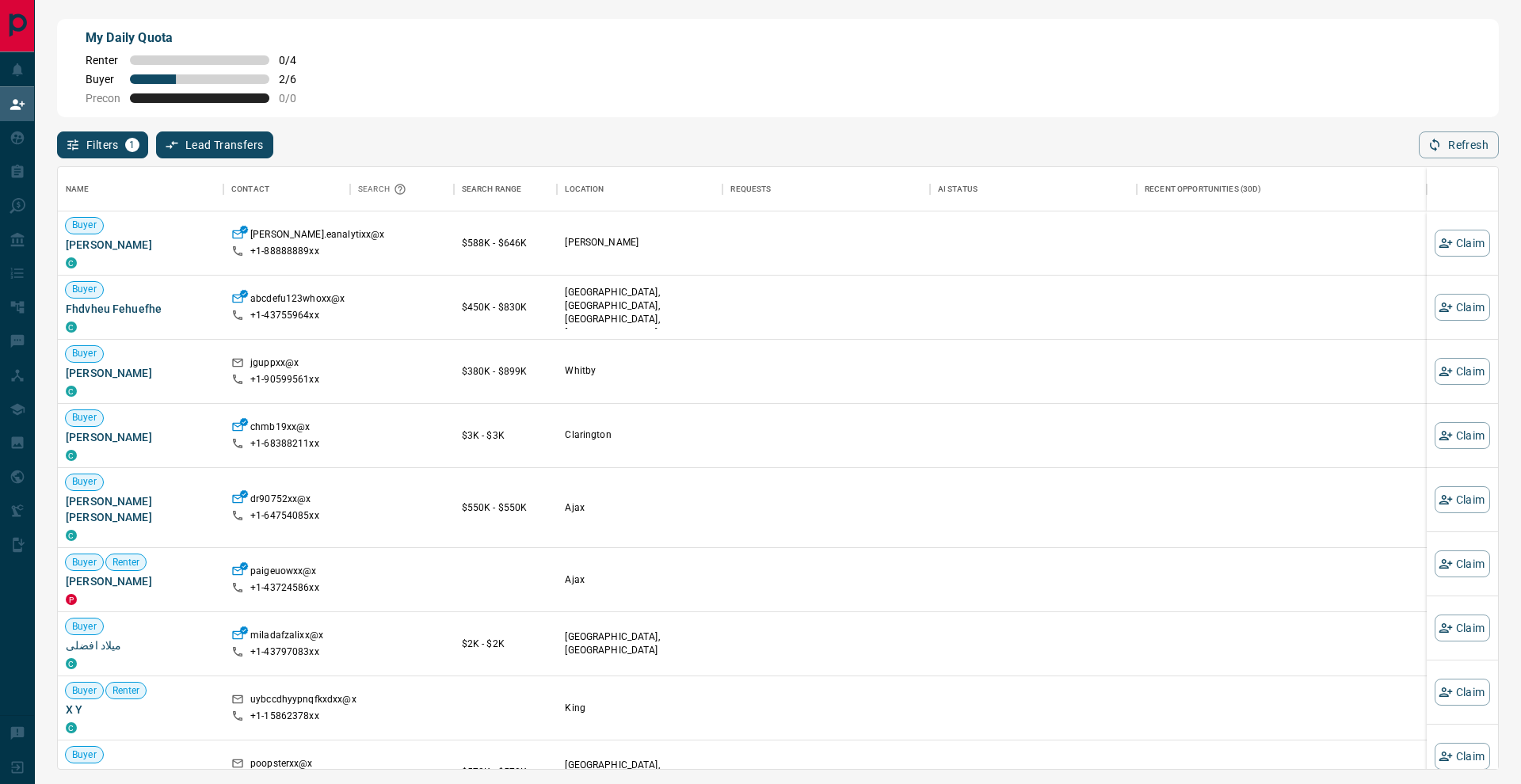
click at [1000, 0] on div "My Daily Quota Renter 0 / 4 Buyer 2 / 6 Precon 0 / 0 Filters 1 Lead Transfers 0…" at bounding box center [777, 329] width 1486 height 658
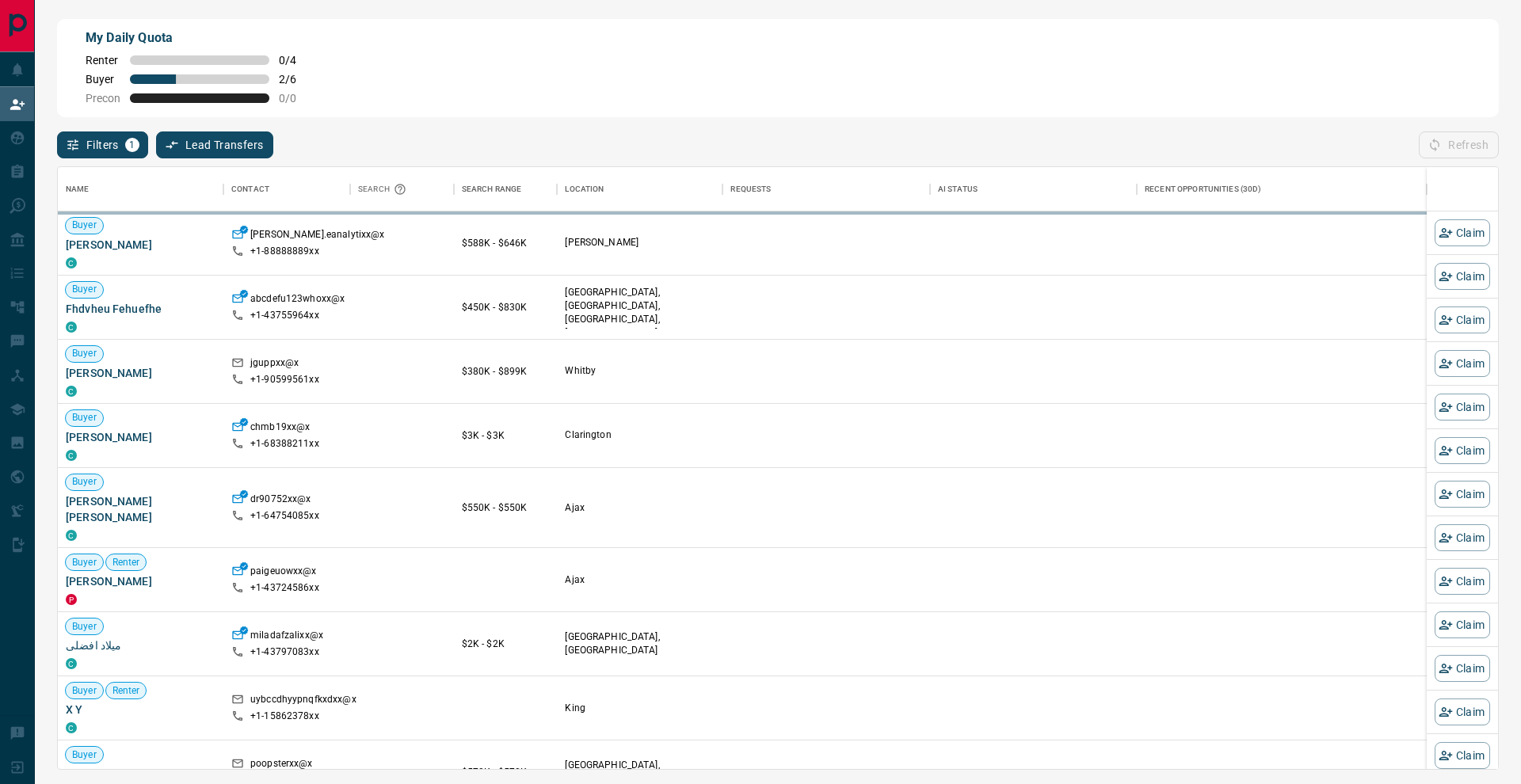
scroll to position [1, 1]
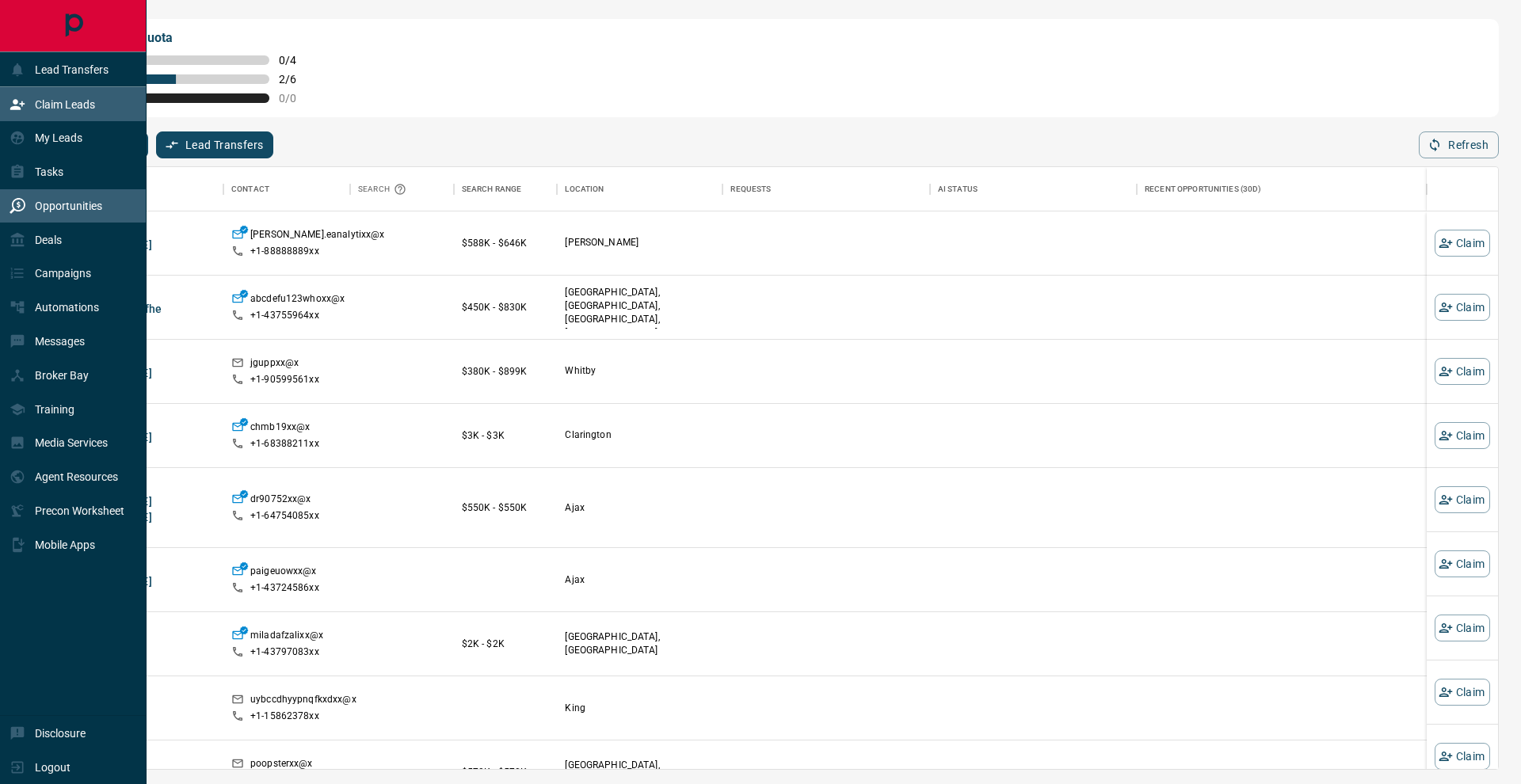
click at [35, 201] on p "Opportunities" at bounding box center [68, 206] width 67 height 13
